Goal: Task Accomplishment & Management: Complete application form

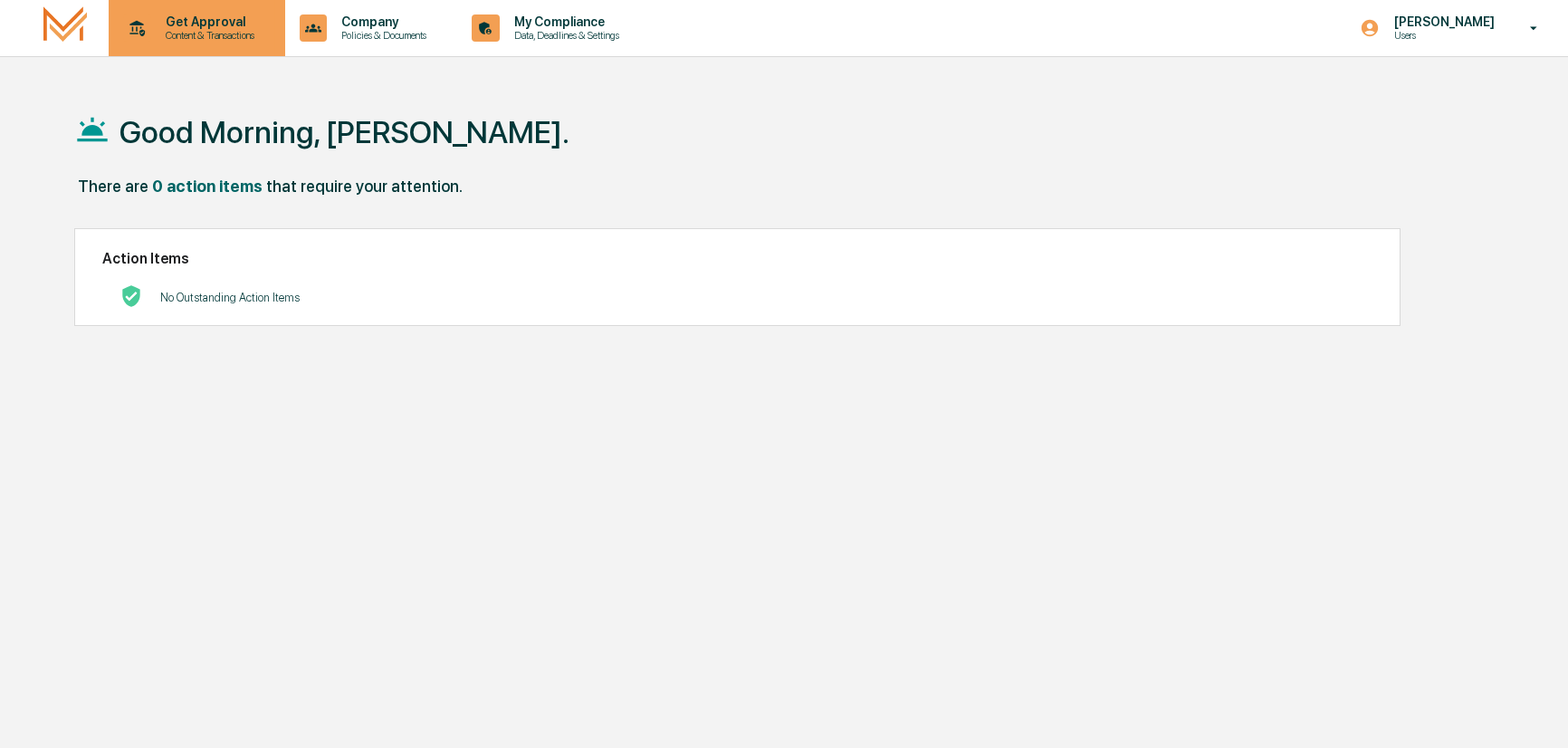
click at [221, 23] on p "Get Approval" at bounding box center [207, 22] width 112 height 15
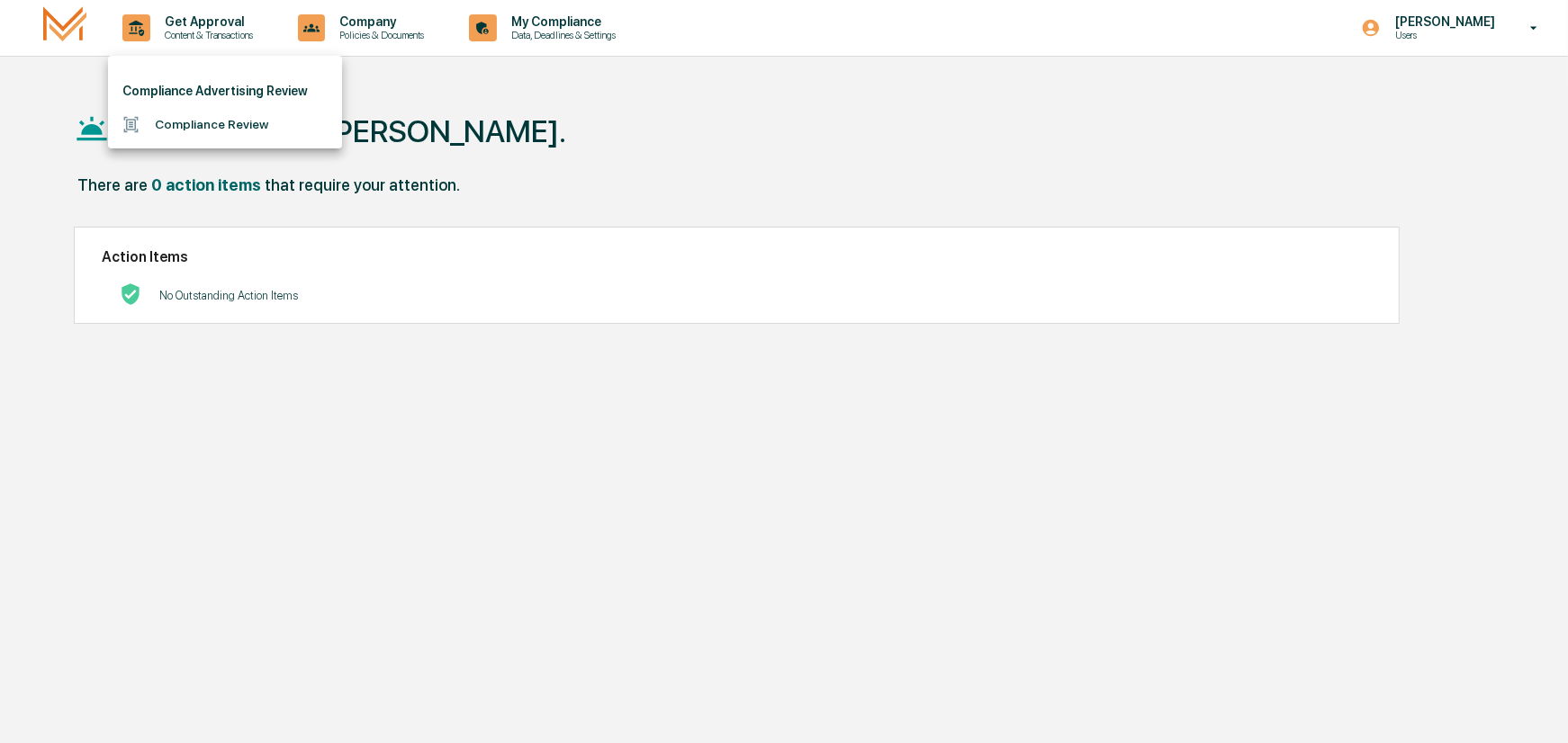
click at [200, 124] on li "Compliance Review" at bounding box center [225, 125] width 234 height 33
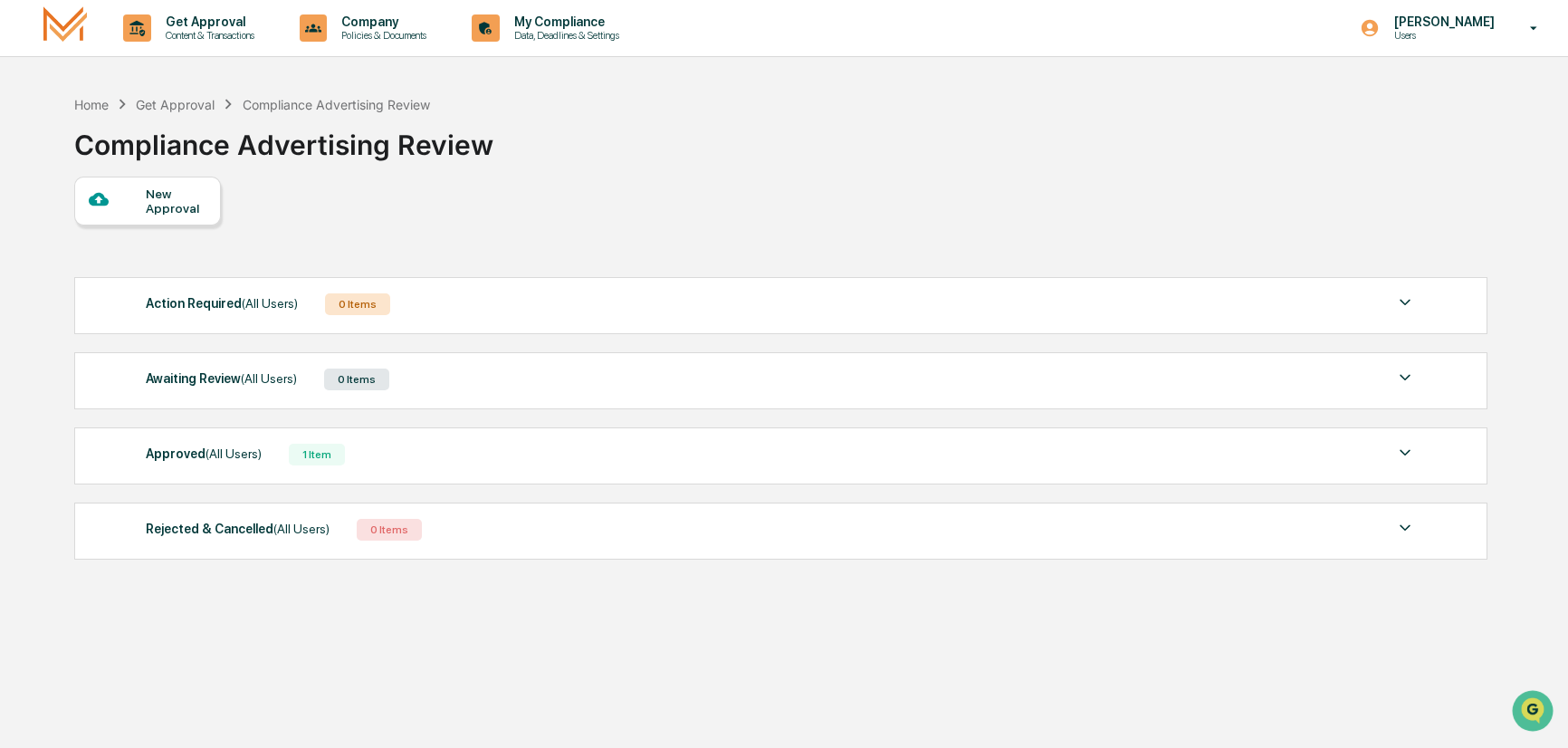
click at [192, 193] on div "New Approval" at bounding box center [175, 201] width 61 height 29
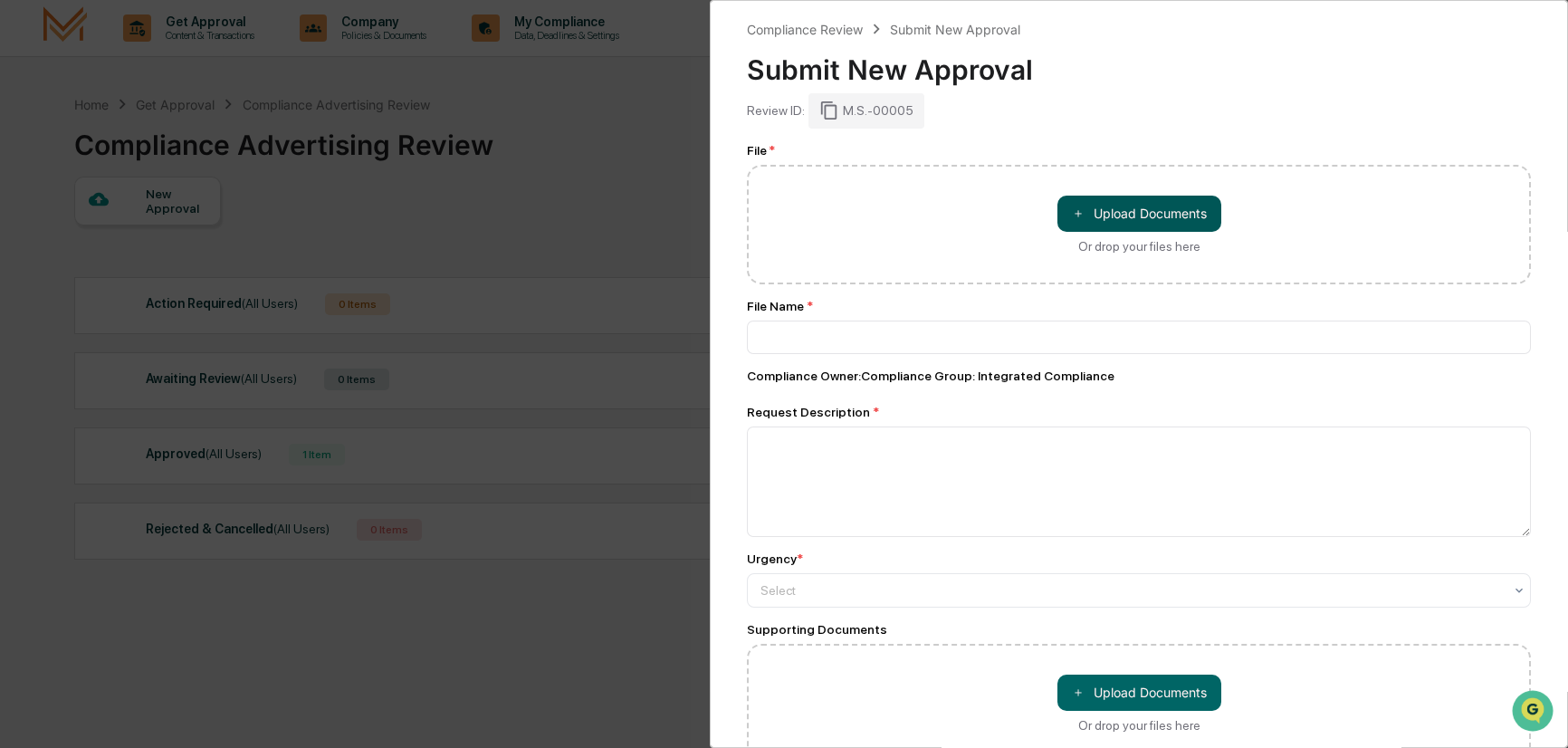
click at [1124, 212] on button "＋ Upload Documents" at bounding box center [1139, 214] width 164 height 36
type input "**********"
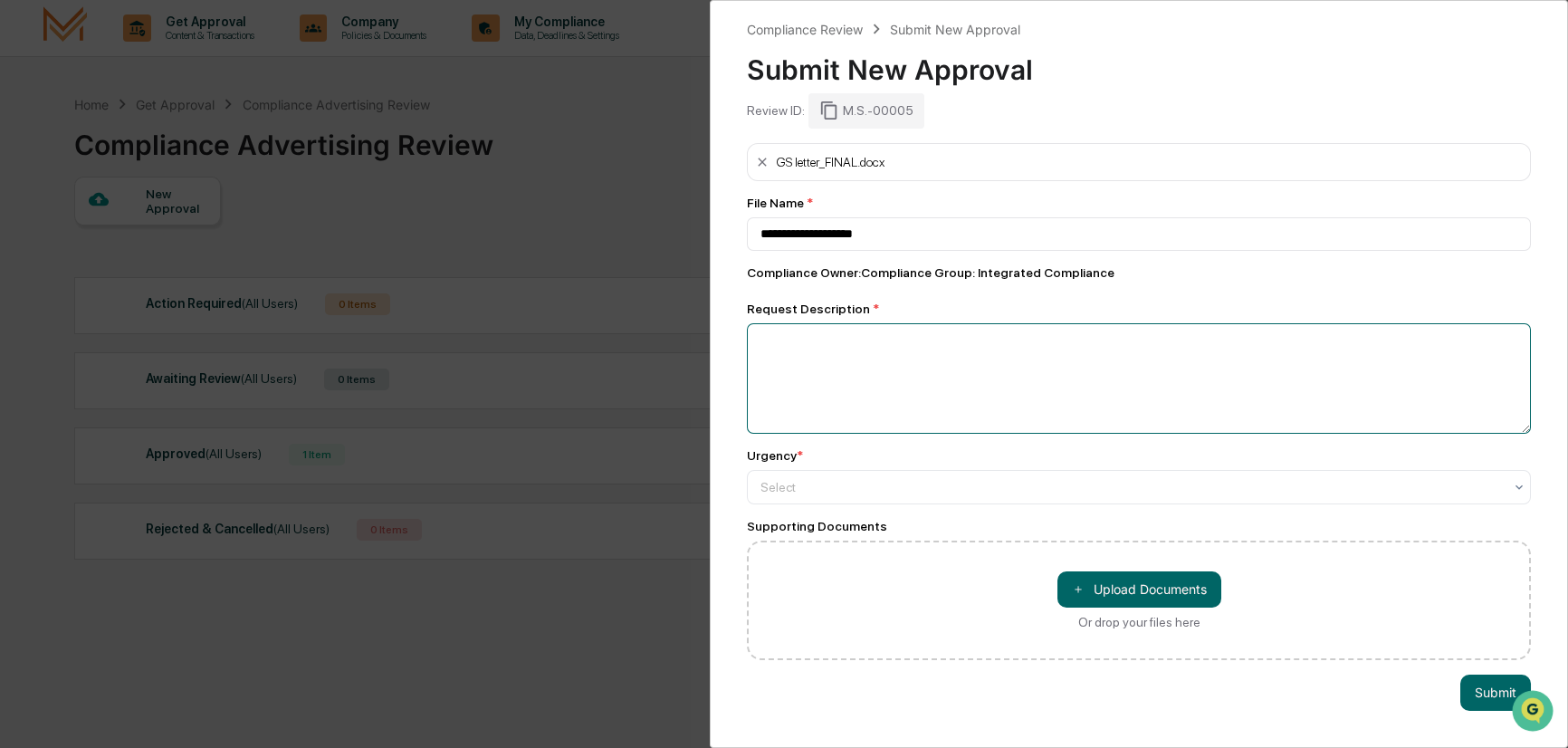
click at [828, 347] on textarea at bounding box center [1138, 379] width 784 height 110
type textarea "**********"
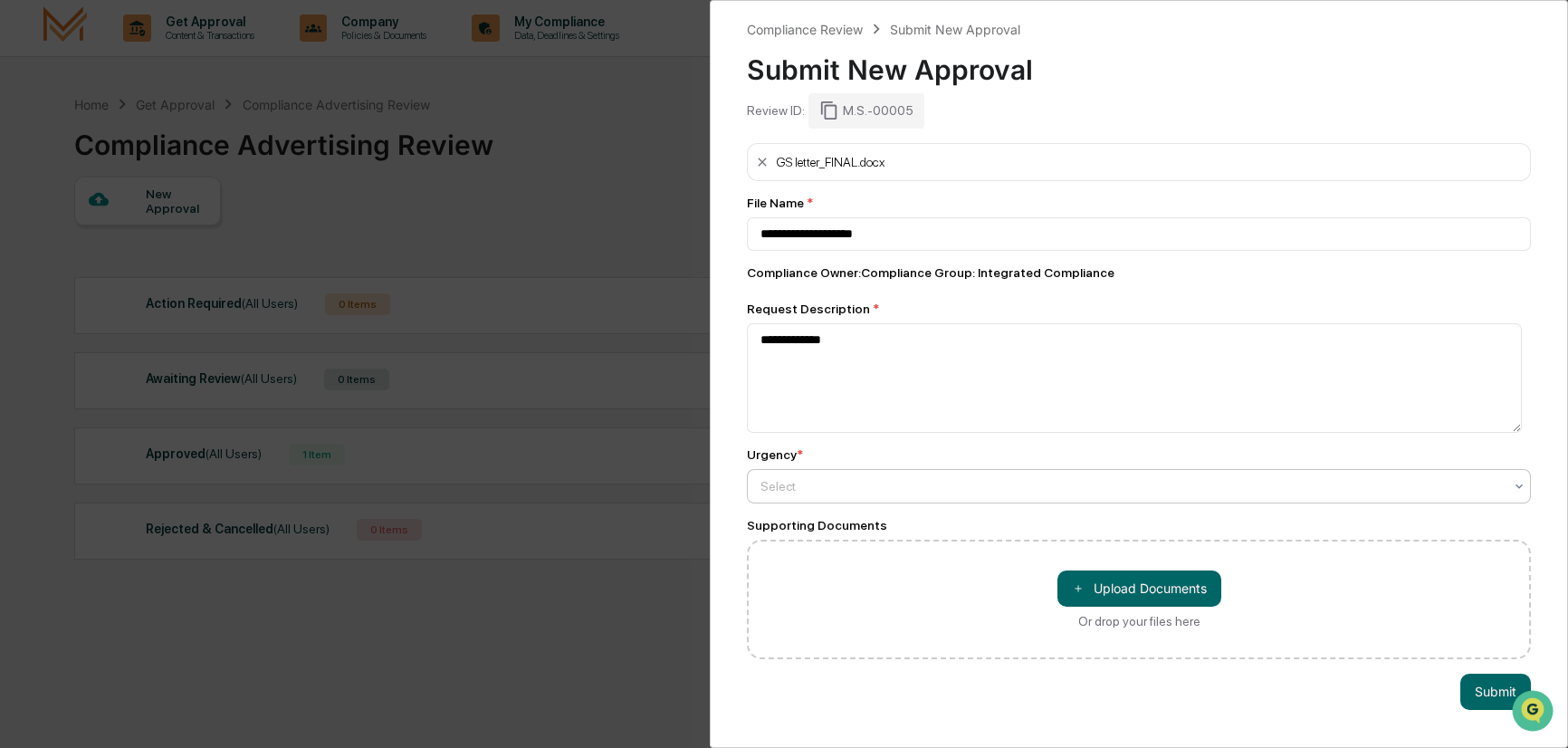
click at [867, 491] on div at bounding box center [1132, 486] width 742 height 18
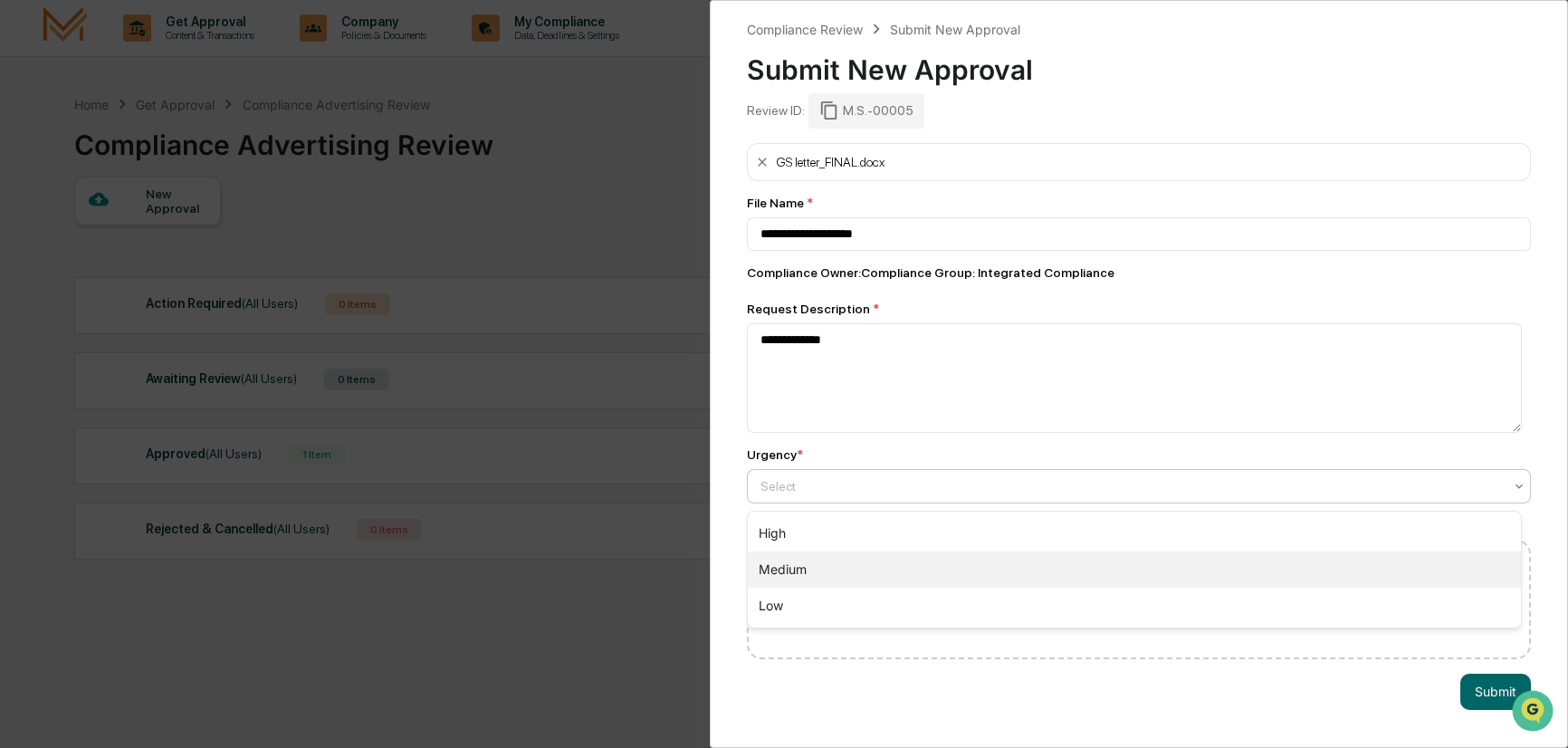
click at [799, 566] on div "Medium" at bounding box center [1134, 569] width 773 height 36
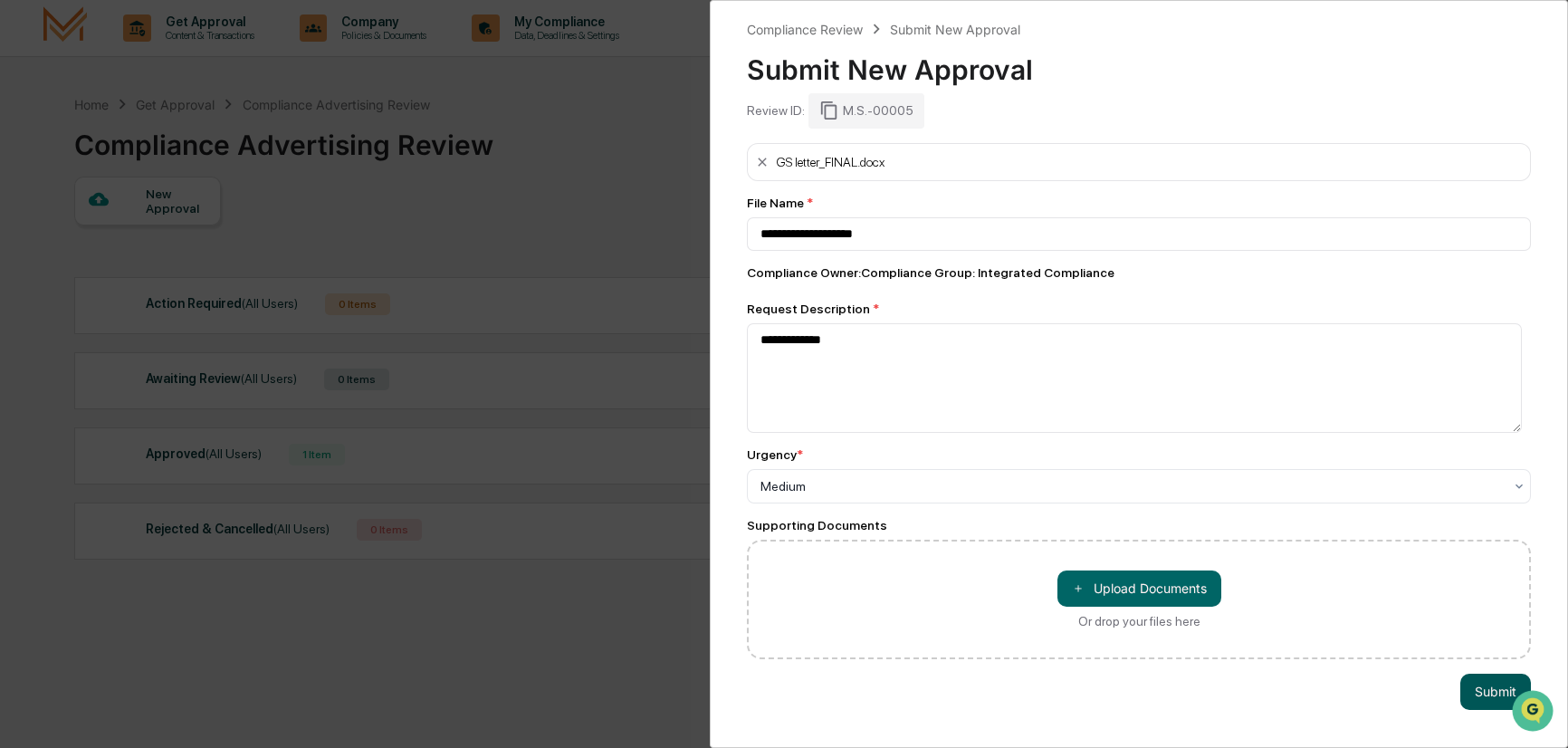
click at [1471, 696] on button "Submit" at bounding box center [1495, 692] width 71 height 36
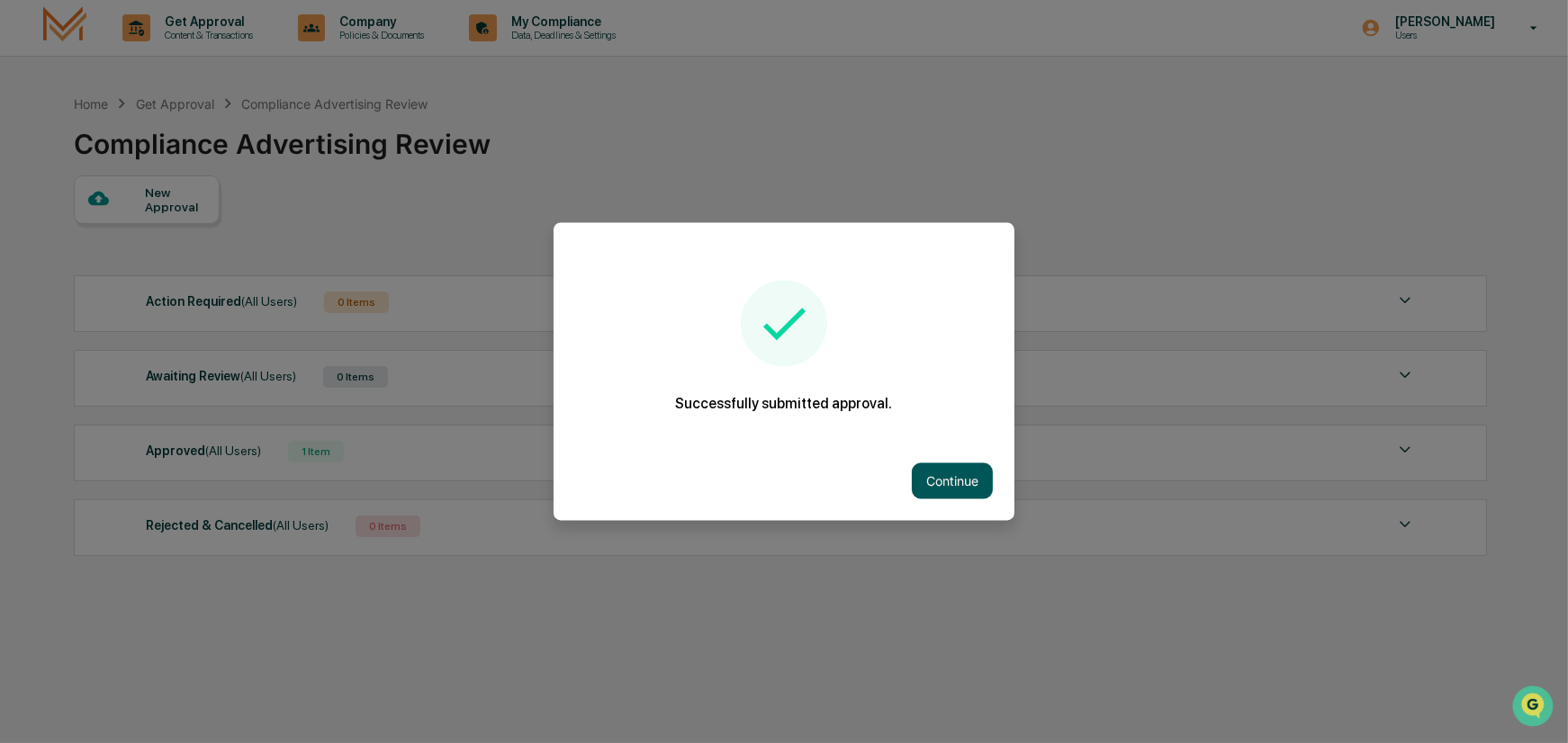
click at [958, 477] on button "Continue" at bounding box center [952, 481] width 81 height 36
